Goal: Task Accomplishment & Management: Complete application form

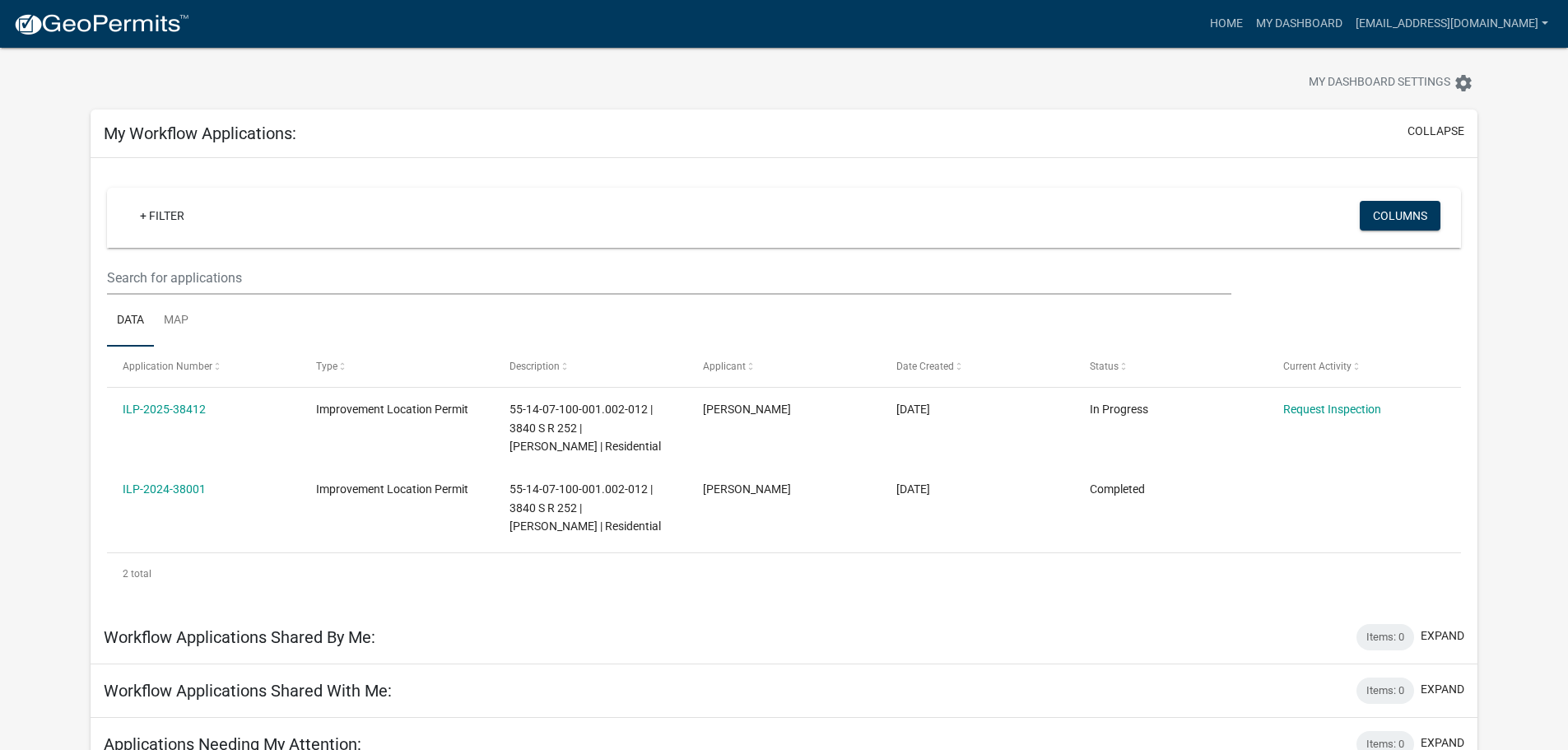
scroll to position [19, 0]
click at [1533, 188] on app-user-applications "more_horiz Home My Dashboard [EMAIL_ADDRESS][DOMAIN_NAME] Account Logout My Das…" at bounding box center [784, 759] width 1568 height 1462
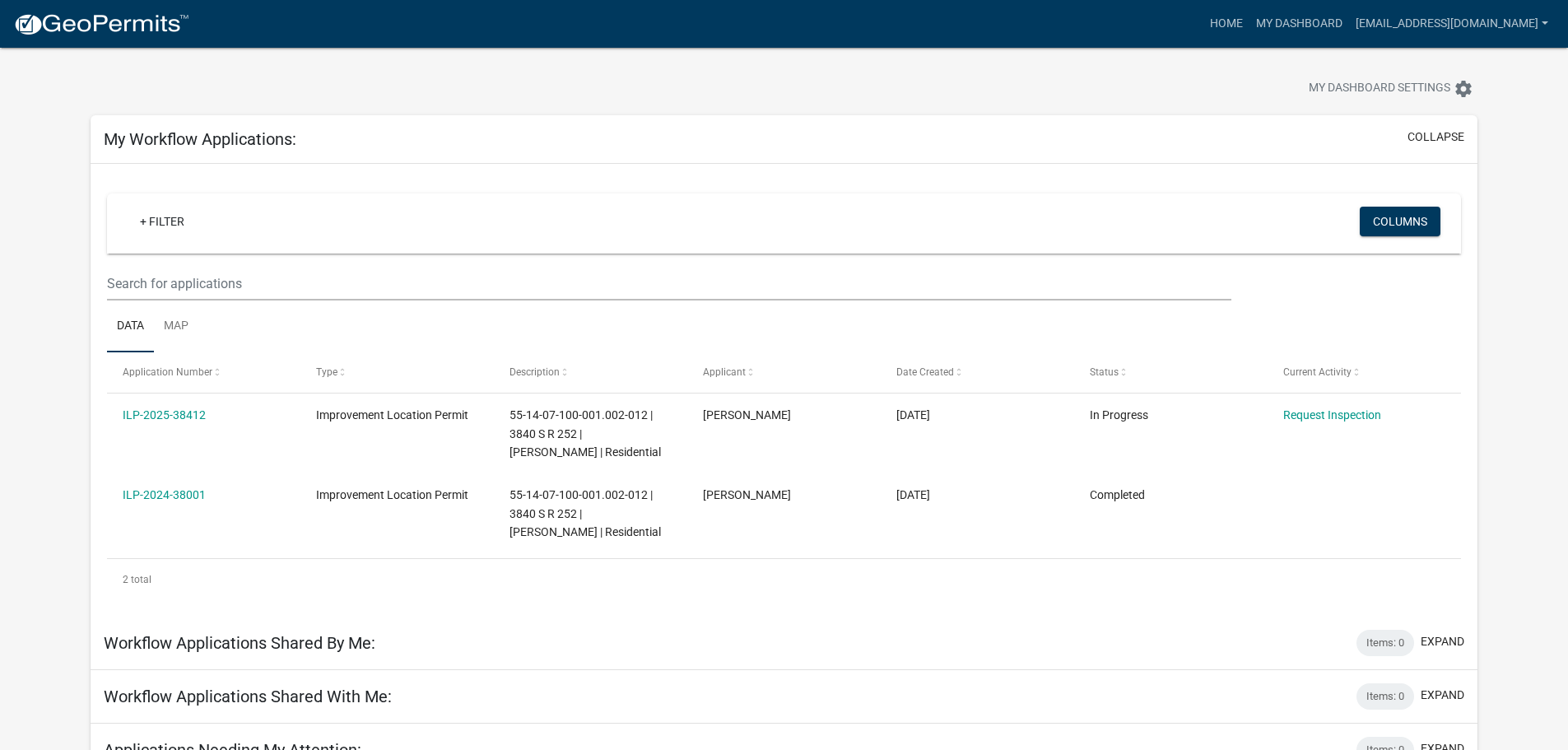
scroll to position [0, 0]
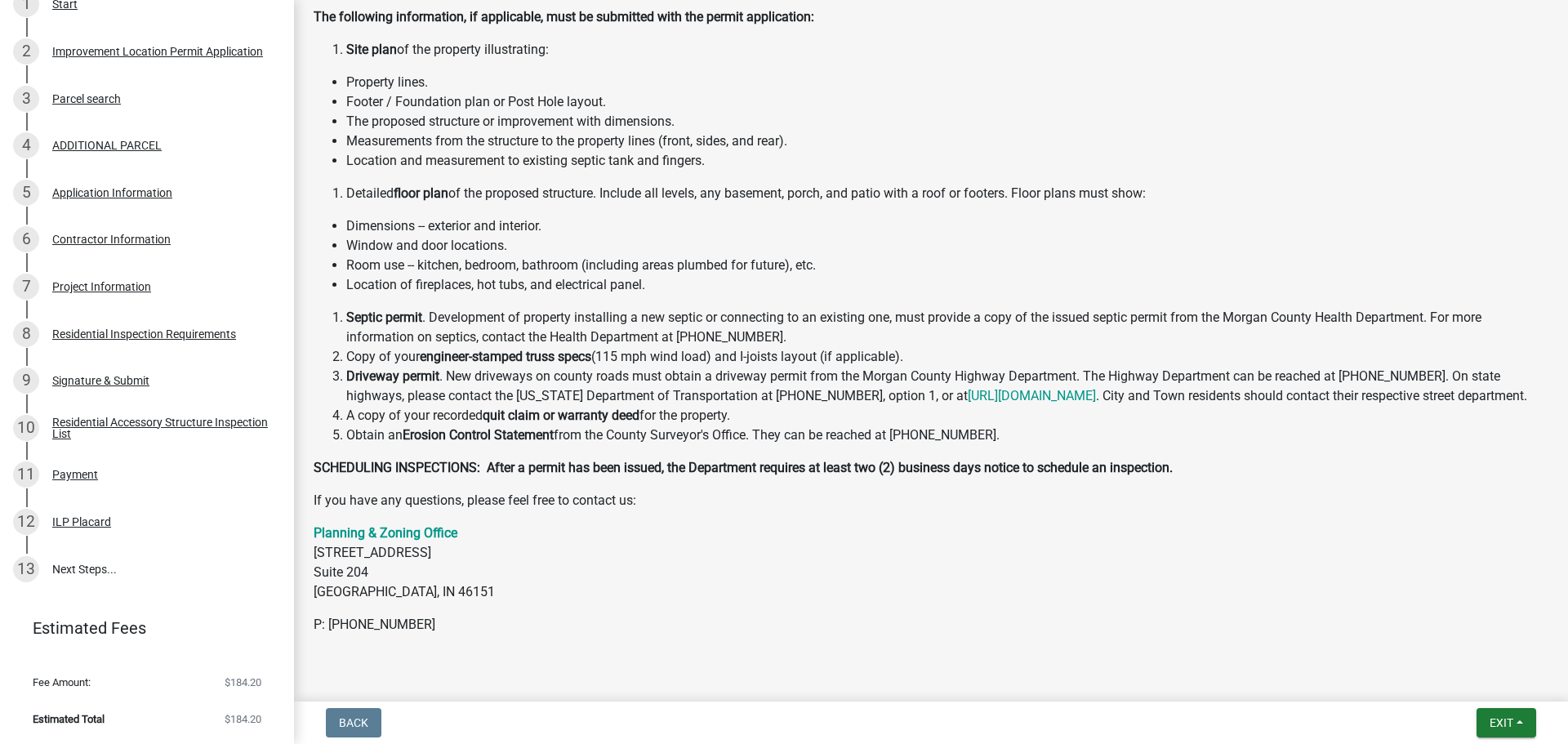
scroll to position [358, 0]
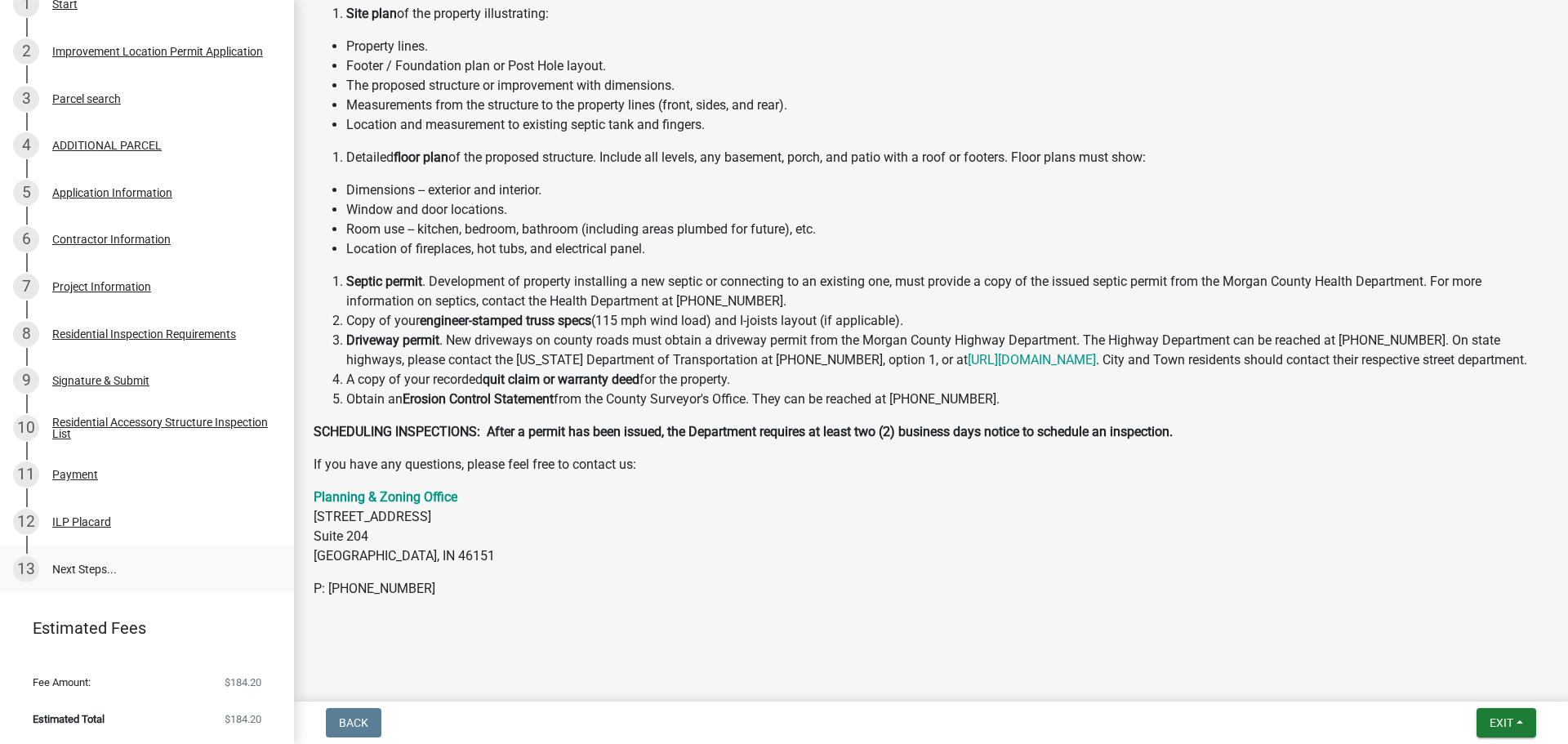
click at [85, 570] on link "13 Next Steps..." at bounding box center [147, 569] width 294 height 47
click at [1511, 716] on span "Exit" at bounding box center [1501, 723] width 24 height 13
click at [1435, 676] on button "Save & Exit" at bounding box center [1470, 680] width 130 height 39
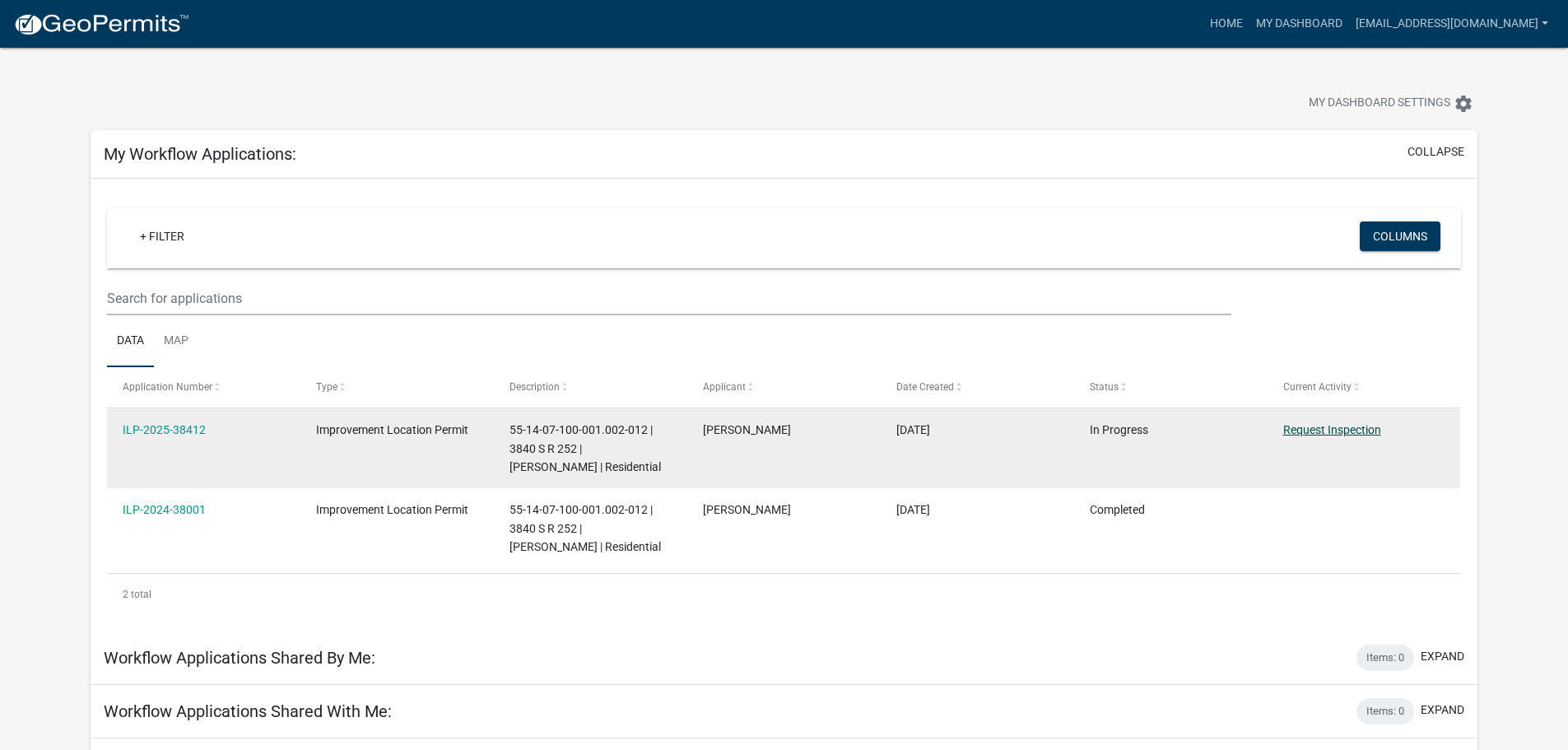
click at [1343, 433] on link "Request Inspection" at bounding box center [1331, 430] width 98 height 14
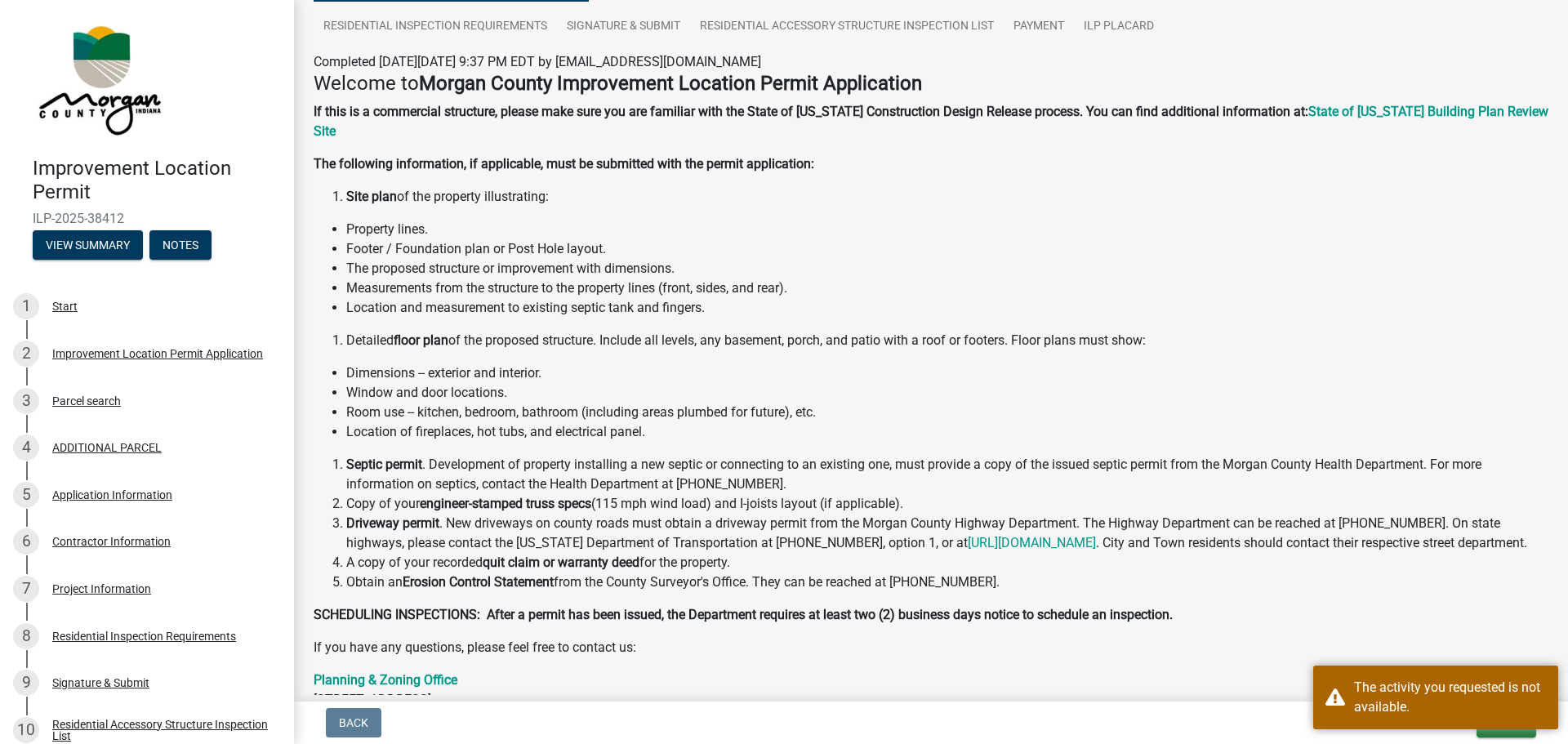
scroll to position [245, 0]
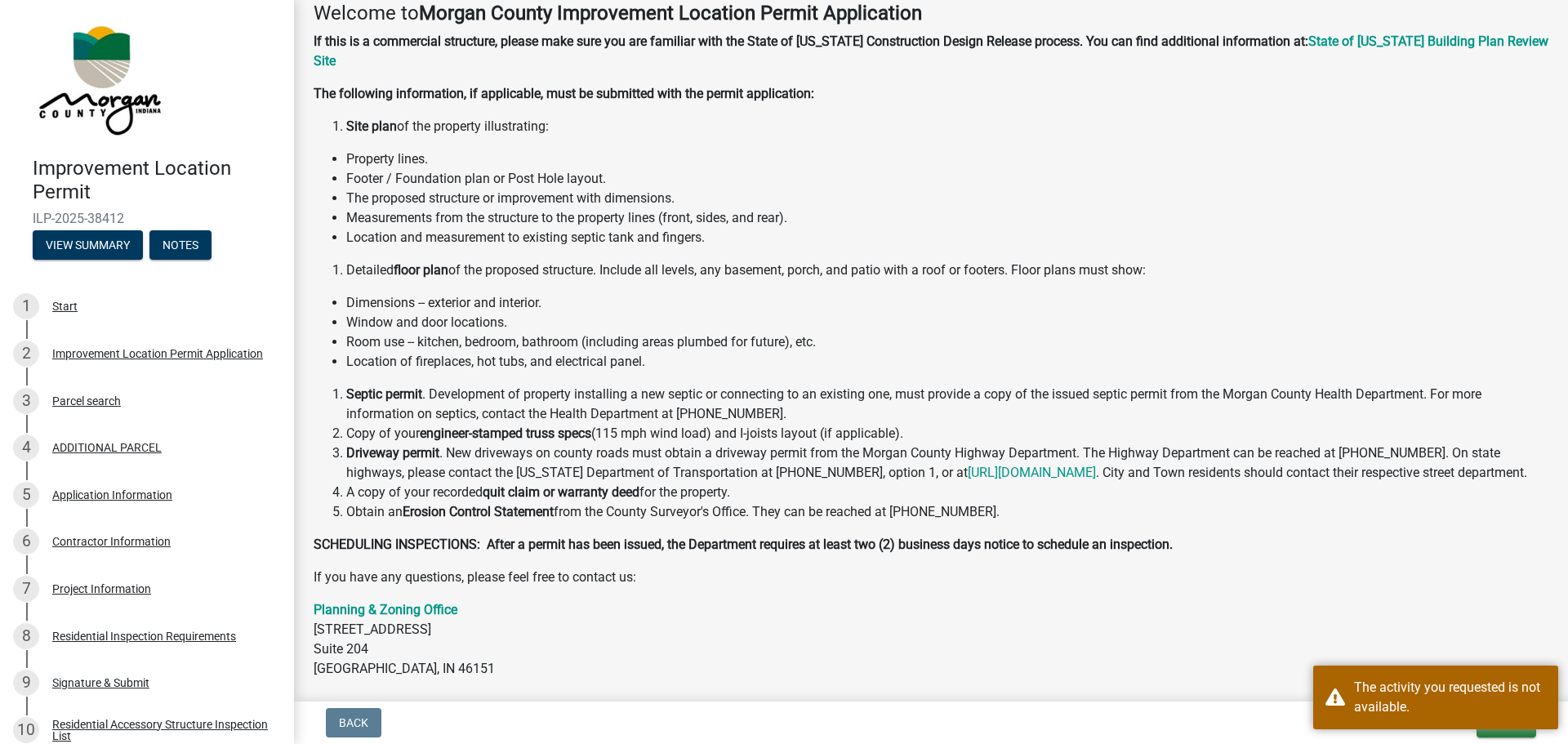
click at [1151, 506] on li "Obtain an Erosion Control Statement from the County Surveyor's Office. They can…" at bounding box center [947, 512] width 1202 height 19
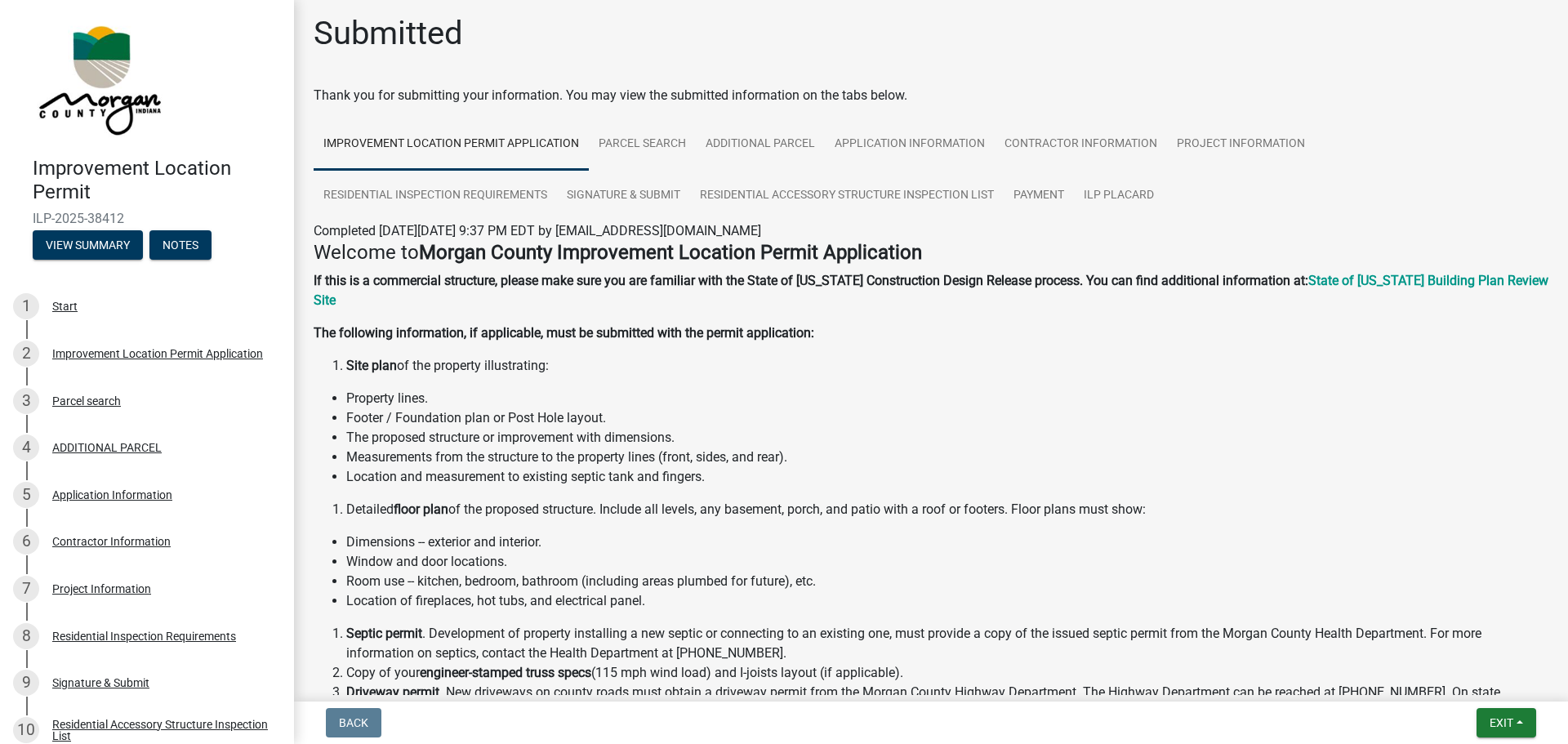
scroll to position [0, 0]
